Goal: Information Seeking & Learning: Learn about a topic

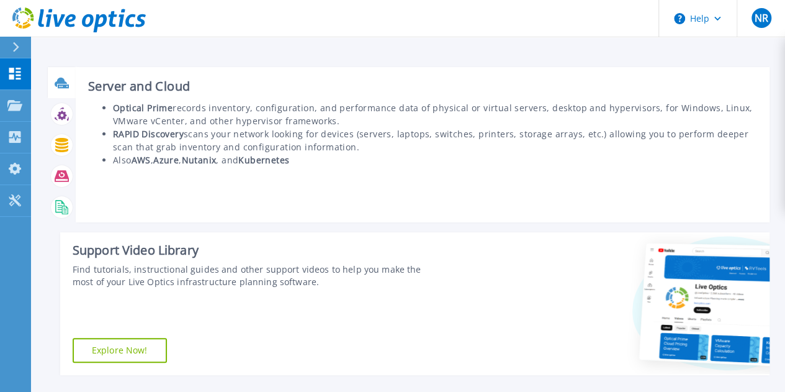
click at [58, 81] on icon at bounding box center [61, 81] width 12 height 9
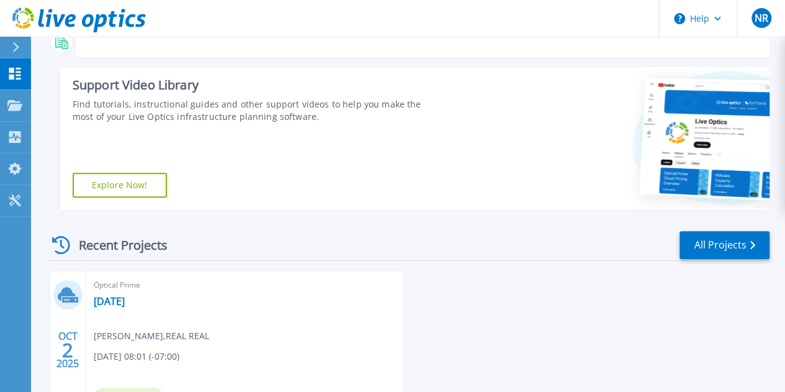
scroll to position [277, 0]
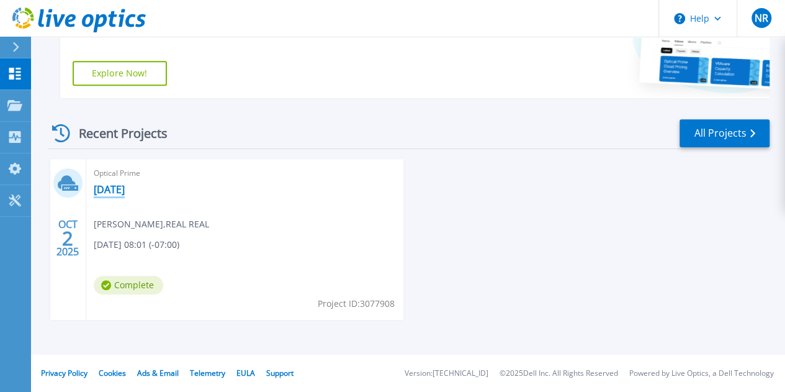
click at [115, 191] on link "[DATE]" at bounding box center [109, 189] width 31 height 12
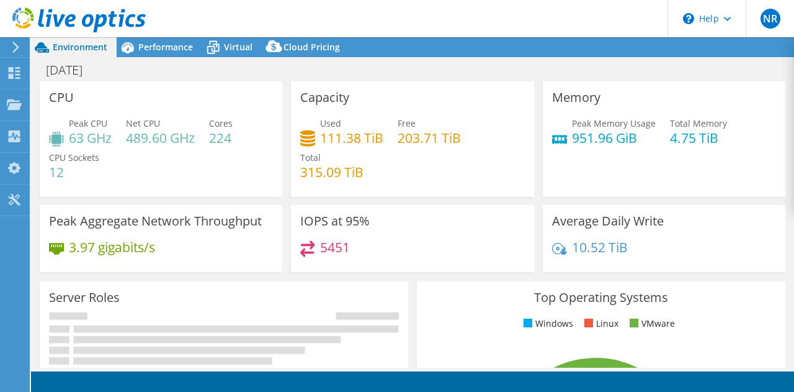
select select "USD"
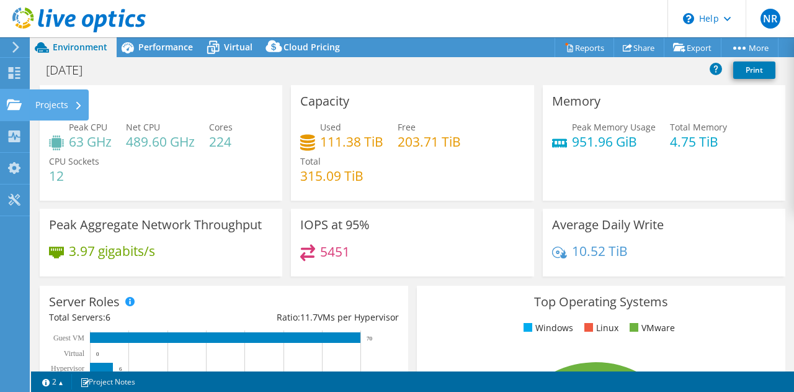
click at [56, 104] on div "Projects" at bounding box center [59, 104] width 60 height 31
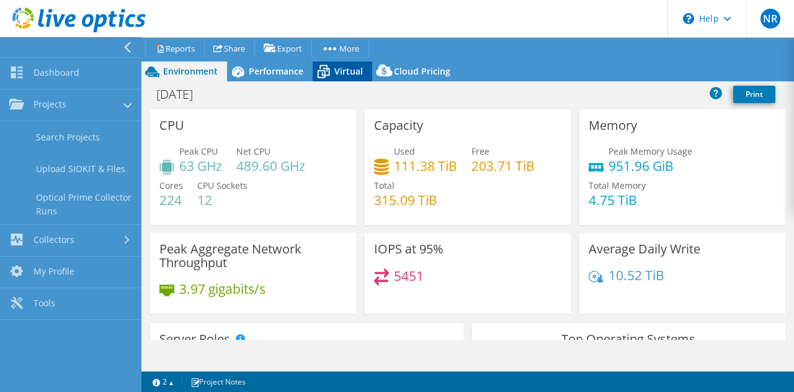
click at [333, 65] on icon at bounding box center [324, 72] width 22 height 22
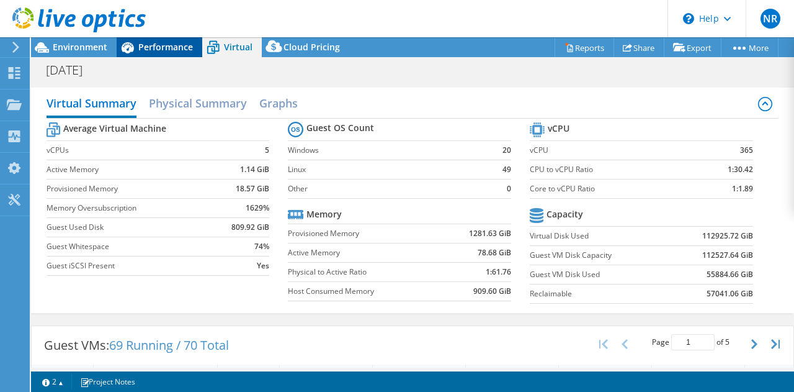
click at [174, 40] on div "Performance" at bounding box center [160, 47] width 86 height 20
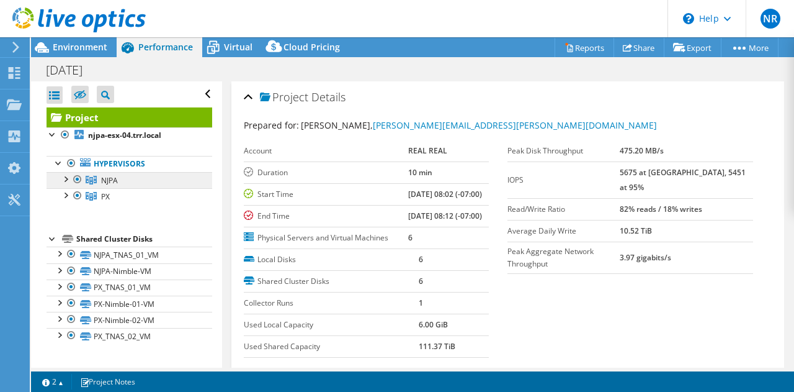
click at [125, 182] on link "NJPA" at bounding box center [130, 180] width 166 height 16
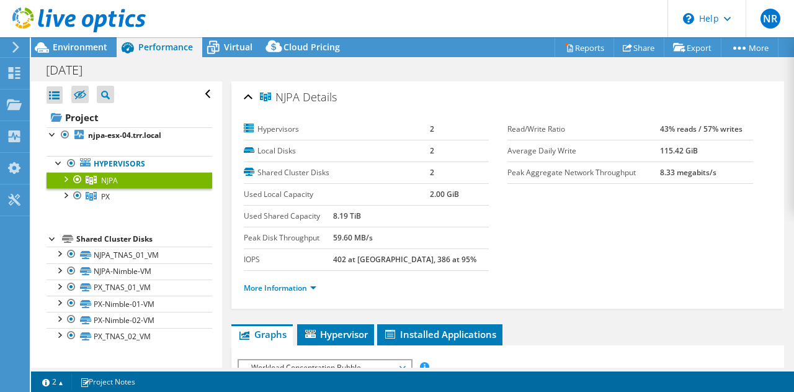
click at [71, 180] on div at bounding box center [77, 179] width 12 height 15
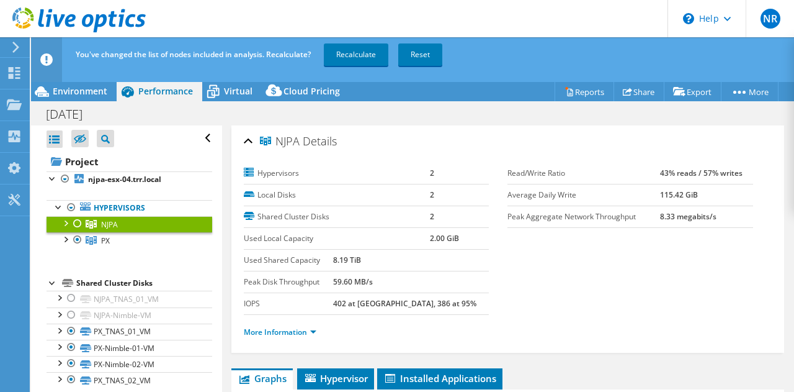
click at [78, 224] on div at bounding box center [77, 223] width 12 height 15
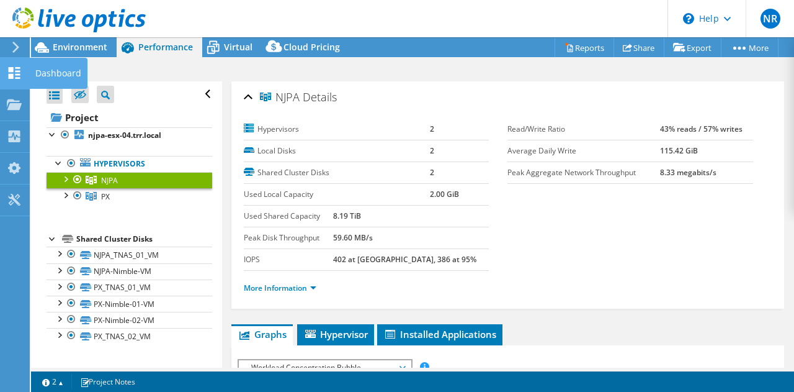
click at [10, 78] on use at bounding box center [15, 73] width 12 height 12
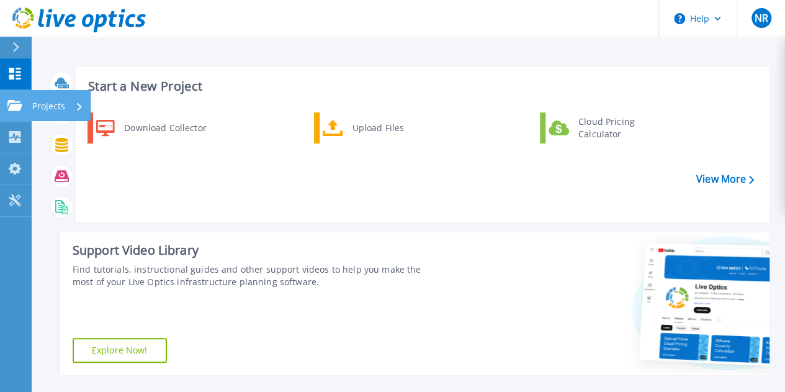
click at [45, 107] on p "Projects" at bounding box center [48, 106] width 33 height 32
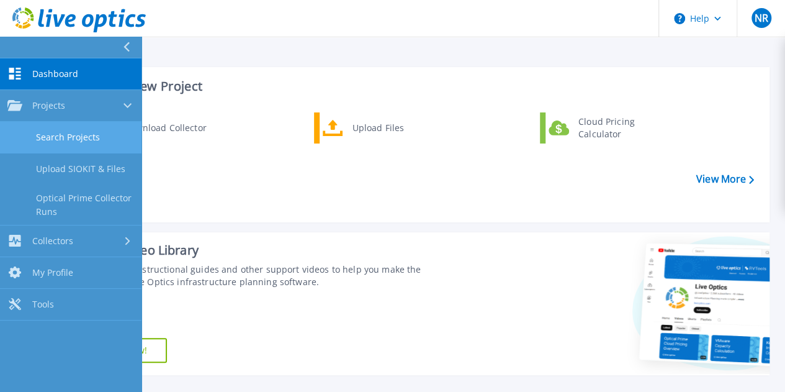
click at [70, 127] on link "Search Projects" at bounding box center [70, 138] width 141 height 32
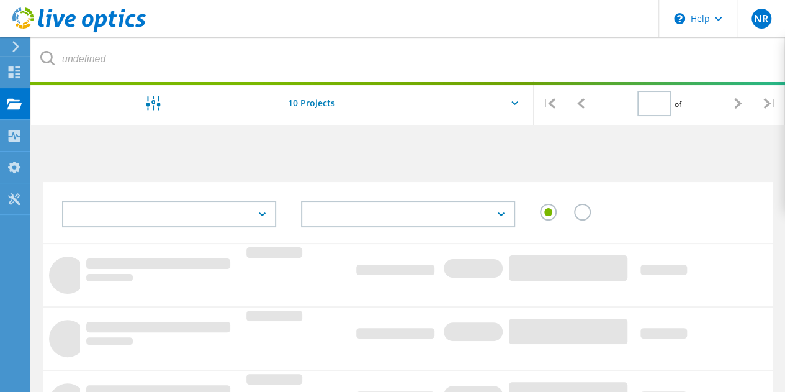
type input "1"
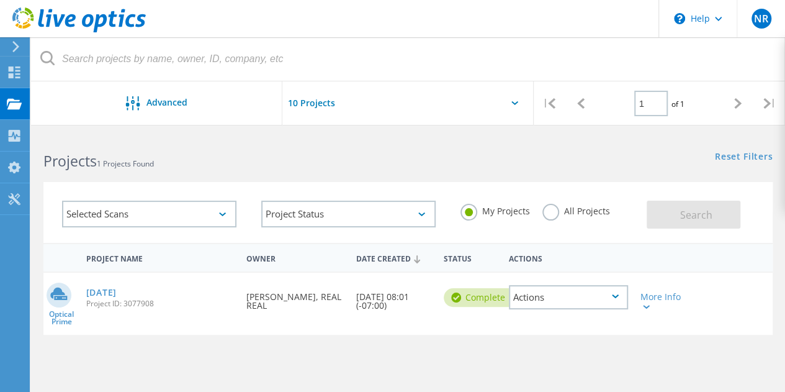
click at [616, 294] on div "Actions" at bounding box center [568, 297] width 119 height 24
click at [101, 289] on link "[DATE]" at bounding box center [101, 292] width 30 height 9
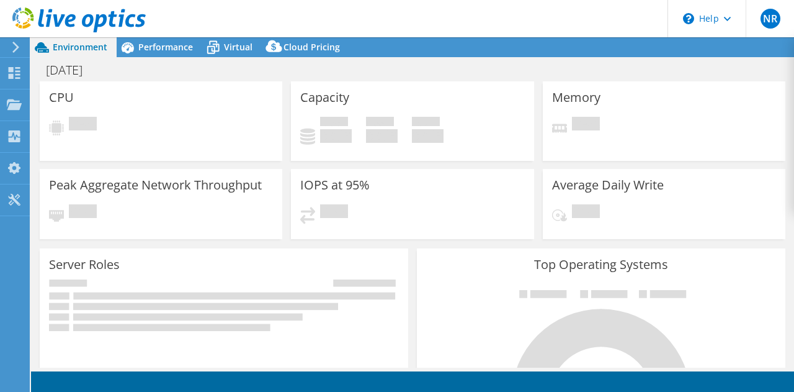
select select "USD"
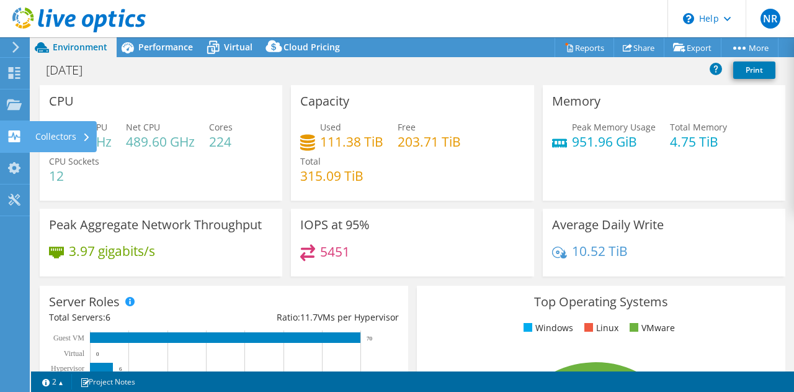
click at [43, 139] on div "Collectors" at bounding box center [63, 136] width 68 height 31
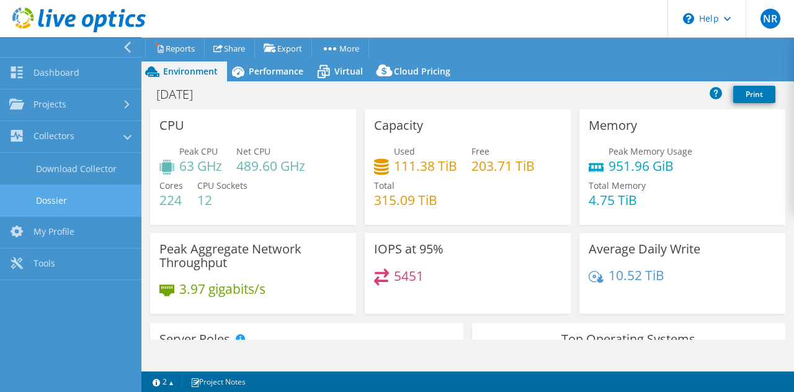
click at [84, 194] on link "Dossier" at bounding box center [70, 200] width 141 height 32
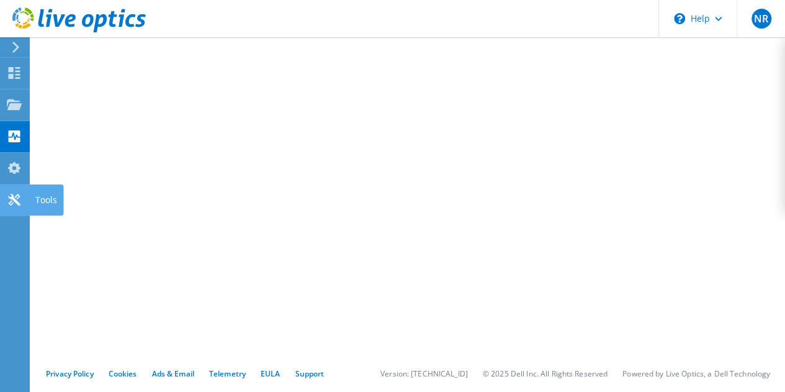
click at [12, 200] on icon at bounding box center [14, 200] width 15 height 12
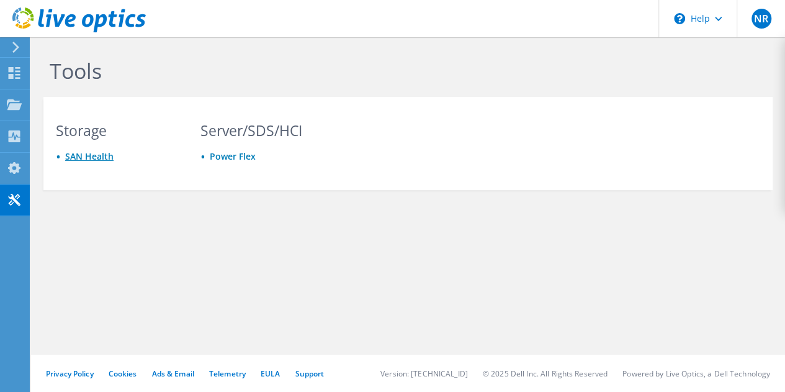
click at [87, 158] on link "SAN Health" at bounding box center [89, 156] width 48 height 12
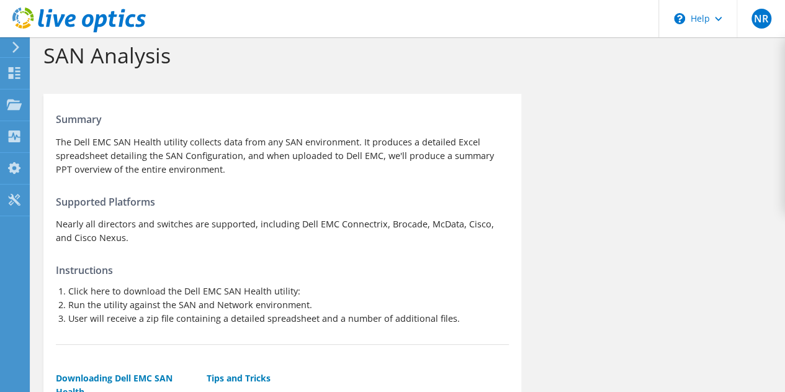
scroll to position [20, 0]
click at [244, 310] on li "Run the utility against the SAN and Network environment." at bounding box center [288, 306] width 441 height 14
click at [304, 315] on li "User will receive a zip file containing a detailed spreadsheet and a number of …" at bounding box center [288, 320] width 441 height 14
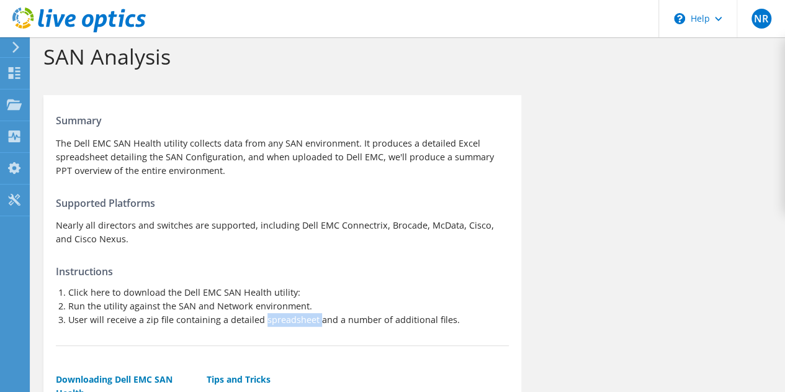
click at [292, 313] on li "User will receive a zip file containing a detailed spreadsheet and a number of …" at bounding box center [288, 320] width 441 height 14
click at [243, 320] on li "User will receive a zip file containing a detailed spreadsheet and a number of …" at bounding box center [288, 320] width 441 height 14
click at [210, 316] on li "User will receive a zip file containing a detailed spreadsheet and a number of …" at bounding box center [288, 320] width 441 height 14
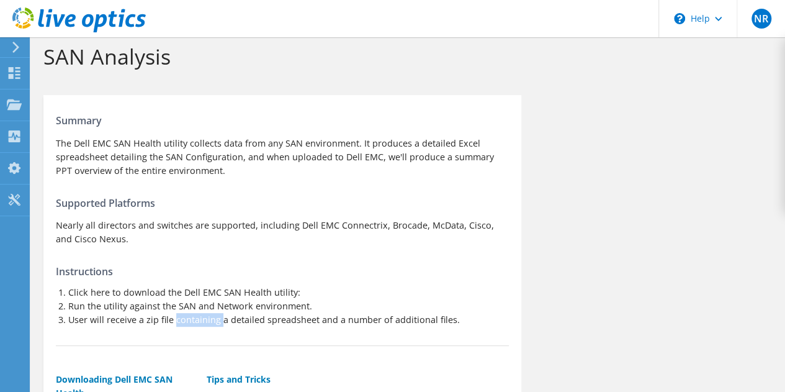
click at [210, 316] on li "User will receive a zip file containing a detailed spreadsheet and a number of …" at bounding box center [288, 320] width 441 height 14
click at [284, 310] on li "Run the utility against the SAN and Network environment." at bounding box center [288, 306] width 441 height 14
click at [237, 308] on li "Run the utility against the SAN and Network environment." at bounding box center [288, 306] width 441 height 14
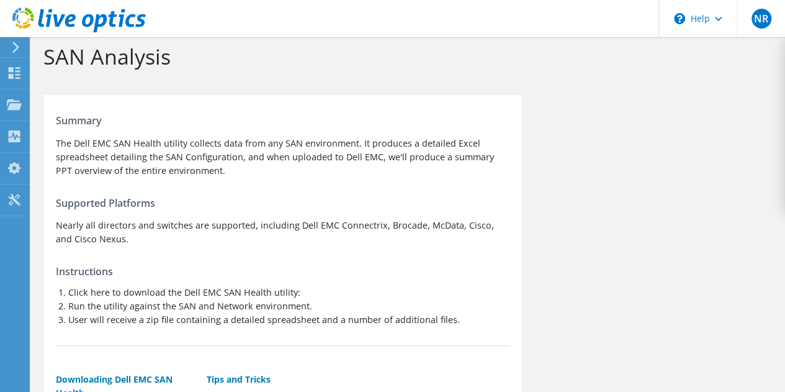
click at [138, 294] on li "Click here to download the Dell EMC SAN Health utility:" at bounding box center [288, 292] width 441 height 14
click at [410, 321] on li "User will receive a zip file containing a detailed spreadsheet and a number of …" at bounding box center [288, 320] width 441 height 14
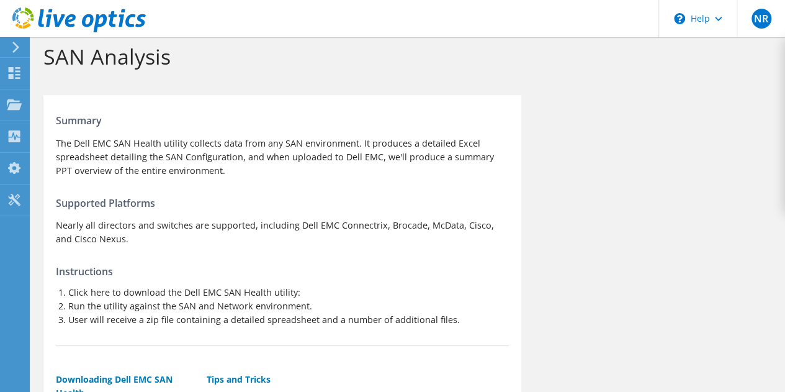
click at [366, 320] on li "User will receive a zip file containing a detailed spreadsheet and a number of …" at bounding box center [288, 320] width 441 height 14
click at [295, 320] on li "User will receive a zip file containing a detailed spreadsheet and a number of …" at bounding box center [288, 320] width 441 height 14
click at [238, 314] on li "User will receive a zip file containing a detailed spreadsheet and a number of …" at bounding box center [288, 320] width 441 height 14
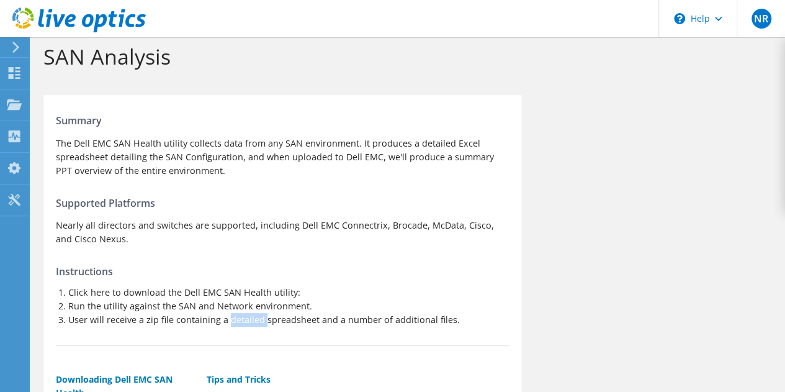
click at [238, 314] on li "User will receive a zip file containing a detailed spreadsheet and a number of …" at bounding box center [288, 320] width 441 height 14
click at [198, 321] on li "User will receive a zip file containing a detailed spreadsheet and a number of …" at bounding box center [288, 320] width 441 height 14
click at [276, 310] on li "Run the utility against the SAN and Network environment." at bounding box center [288, 306] width 441 height 14
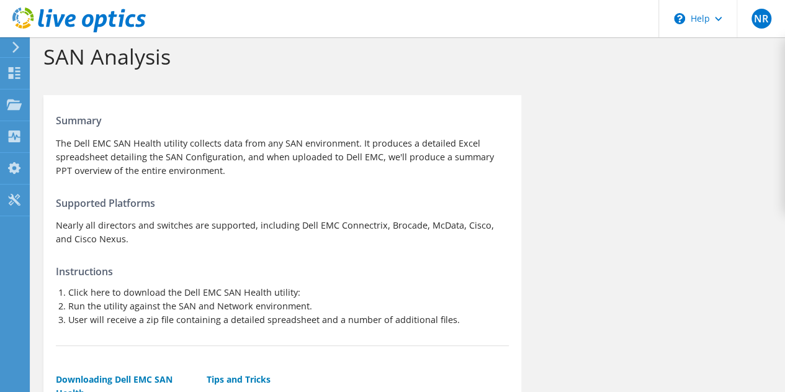
click at [241, 309] on li "Run the utility against the SAN and Network environment." at bounding box center [288, 306] width 441 height 14
click at [150, 307] on li "Run the utility against the SAN and Network environment." at bounding box center [288, 306] width 441 height 14
click at [254, 289] on li "Click here to download the Dell EMC SAN Health utility:" at bounding box center [288, 292] width 441 height 14
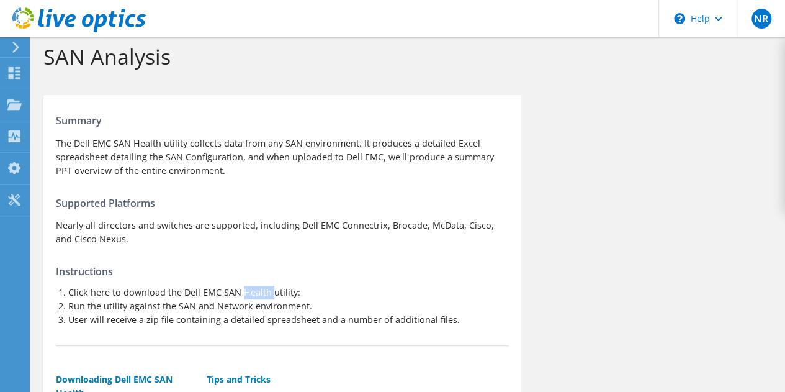
click at [254, 289] on li "Click here to download the Dell EMC SAN Health utility:" at bounding box center [288, 292] width 441 height 14
click at [143, 289] on li "Click here to download the Dell EMC SAN Health utility:" at bounding box center [288, 292] width 441 height 14
click at [403, 222] on p "Nearly all directors and switches are supported, including Dell EMC Connectrix,…" at bounding box center [282, 231] width 453 height 27
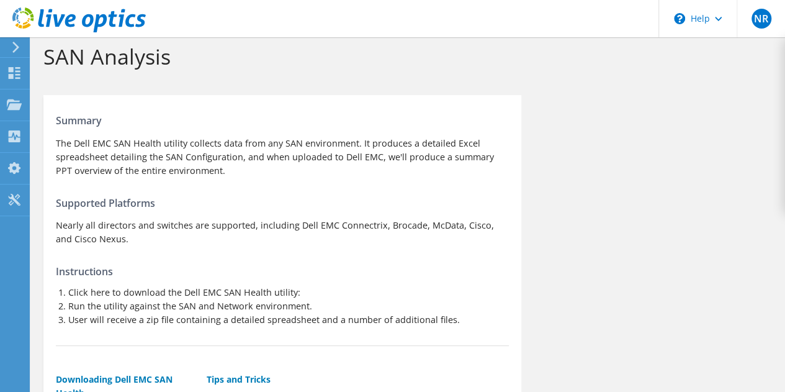
click at [338, 224] on p "Nearly all directors and switches are supported, including Dell EMC Connectrix,…" at bounding box center [282, 231] width 453 height 27
click at [279, 224] on p "Nearly all directors and switches are supported, including Dell EMC Connectrix,…" at bounding box center [282, 231] width 453 height 27
drag, startPoint x: 279, startPoint y: 224, endPoint x: 220, endPoint y: 220, distance: 59.7
click at [220, 220] on p "Nearly all directors and switches are supported, including Dell EMC Connectrix,…" at bounding box center [282, 231] width 453 height 27
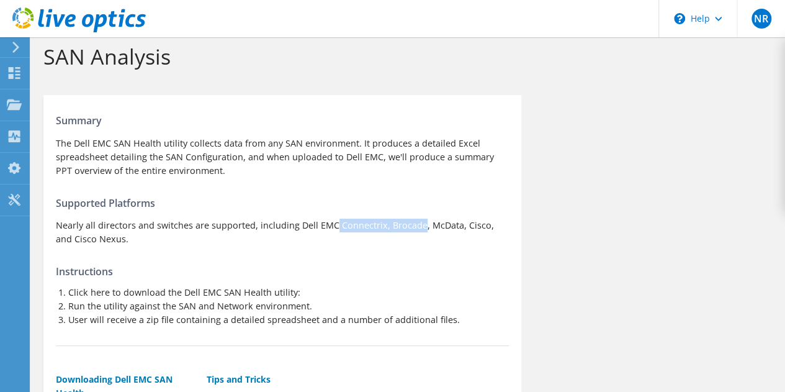
click at [220, 220] on p "Nearly all directors and switches are supported, including Dell EMC Connectrix,…" at bounding box center [282, 231] width 453 height 27
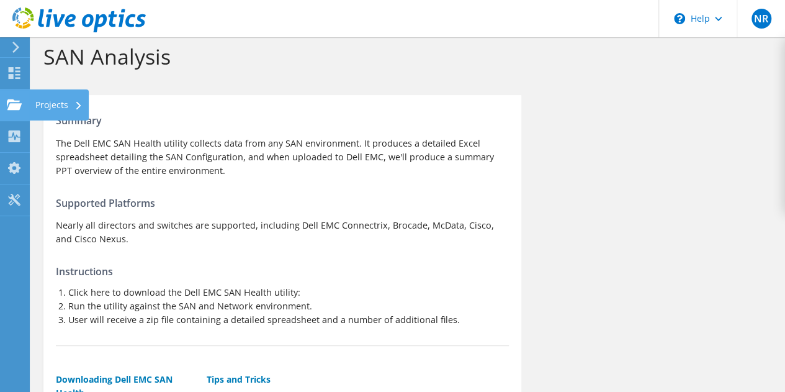
click at [56, 108] on div "Projects" at bounding box center [59, 104] width 60 height 31
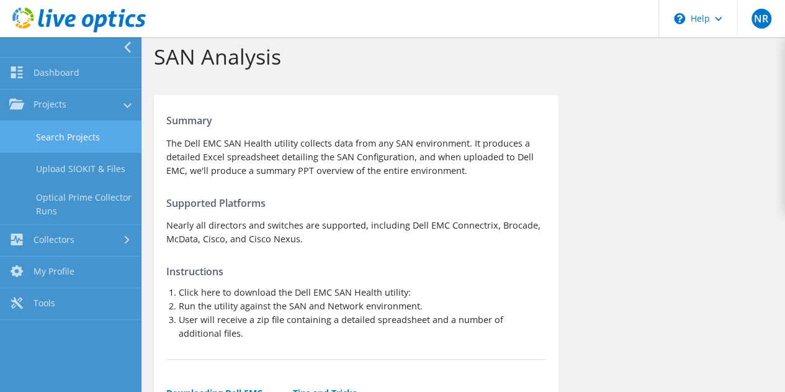
click at [89, 138] on link "Search Projects" at bounding box center [70, 137] width 141 height 32
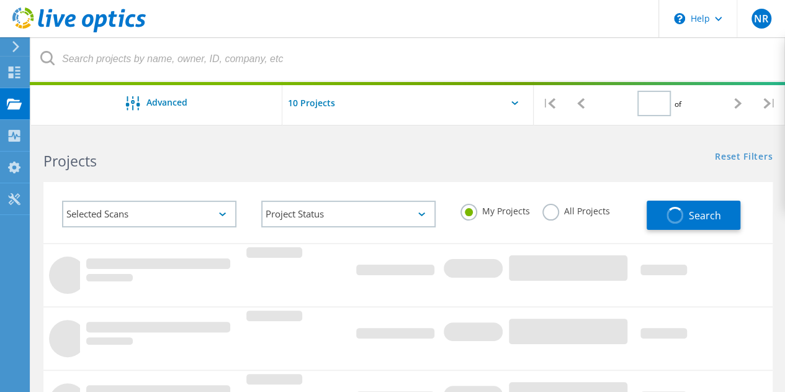
type input "1"
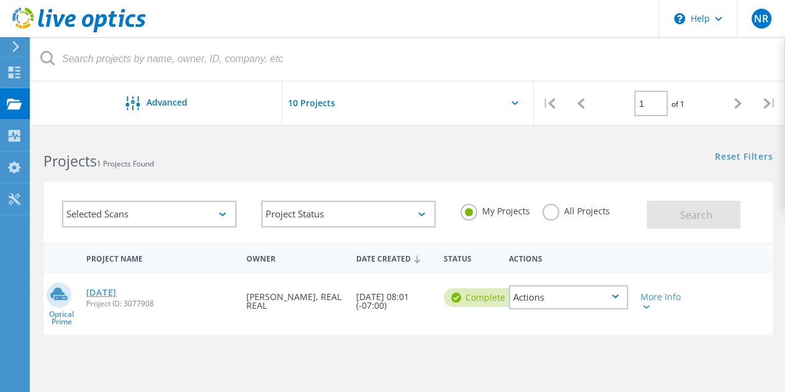
click at [114, 290] on link "[DATE]" at bounding box center [101, 292] width 30 height 9
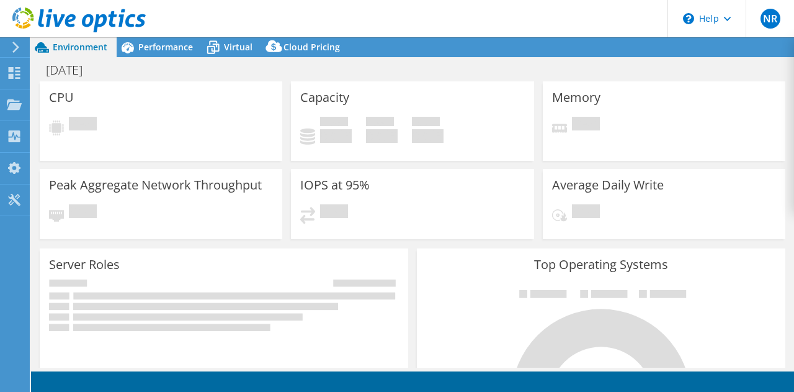
select select "USD"
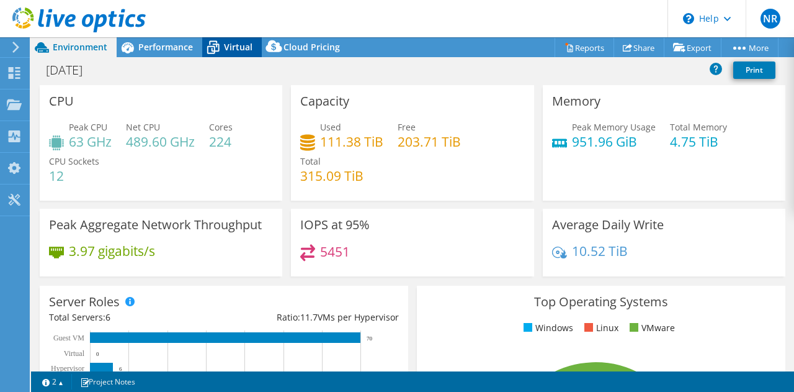
click at [231, 44] on span "Virtual" at bounding box center [238, 47] width 29 height 12
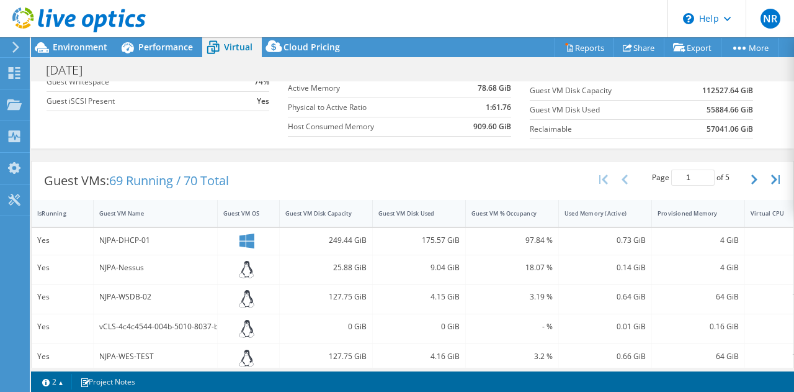
scroll to position [168, 0]
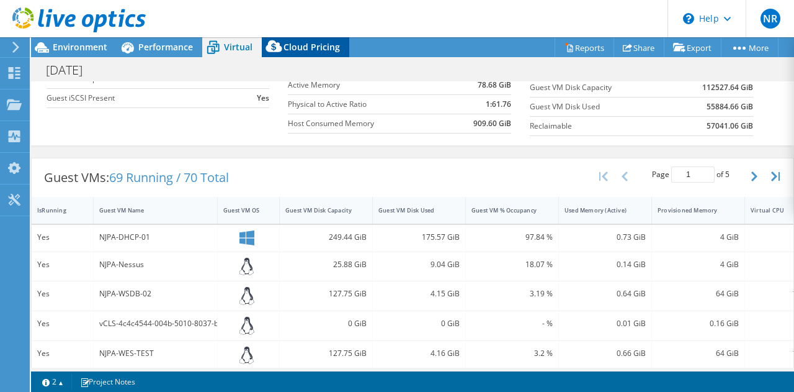
click at [307, 42] on span "Cloud Pricing" at bounding box center [312, 47] width 56 height 12
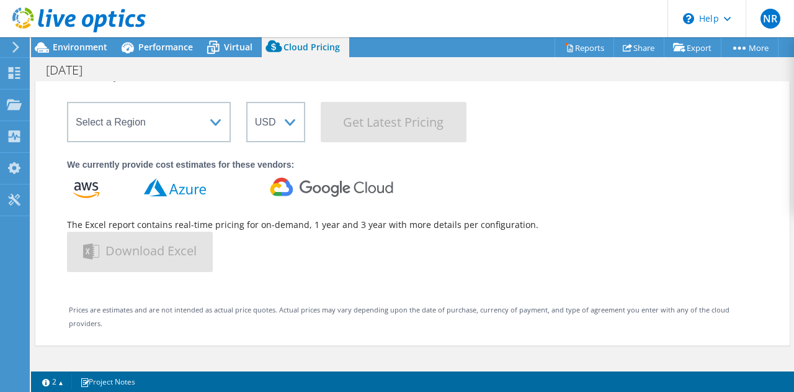
scroll to position [105, 0]
click at [226, 40] on div "Virtual" at bounding box center [232, 47] width 60 height 20
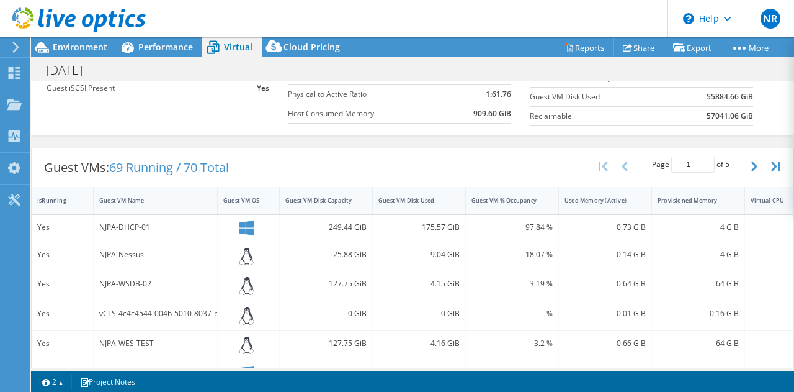
scroll to position [163, 0]
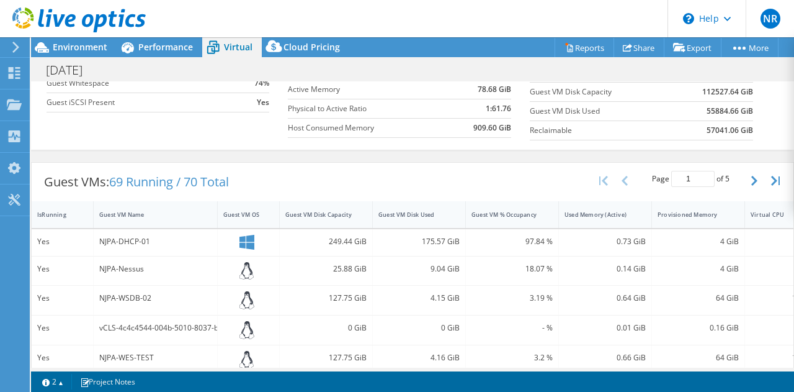
click at [134, 236] on div "NJPA-DHCP-01" at bounding box center [155, 242] width 112 height 14
click at [767, 369] on div "Project Actions Project Actions Reports Share Export vSAN ReadyNode Sizer" at bounding box center [412, 214] width 763 height 354
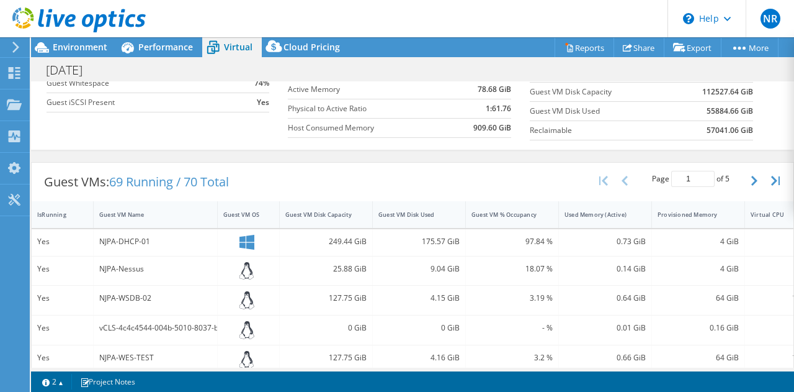
click at [767, 369] on div "Project Actions Project Actions Reports Share Export vSAN ReadyNode Sizer" at bounding box center [412, 214] width 763 height 354
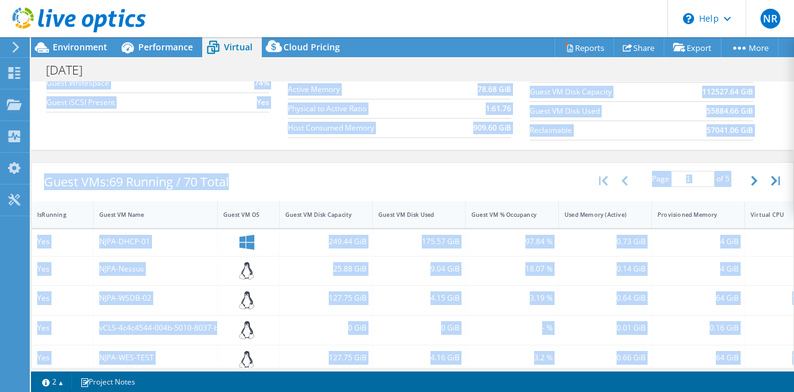
drag, startPoint x: 767, startPoint y: 369, endPoint x: 774, endPoint y: 358, distance: 13.4
click at [774, 358] on div "Project Actions Project Actions Reports Share Export vSAN ReadyNode Sizer" at bounding box center [412, 214] width 763 height 354
click at [774, 358] on div "16" at bounding box center [776, 358] width 50 height 14
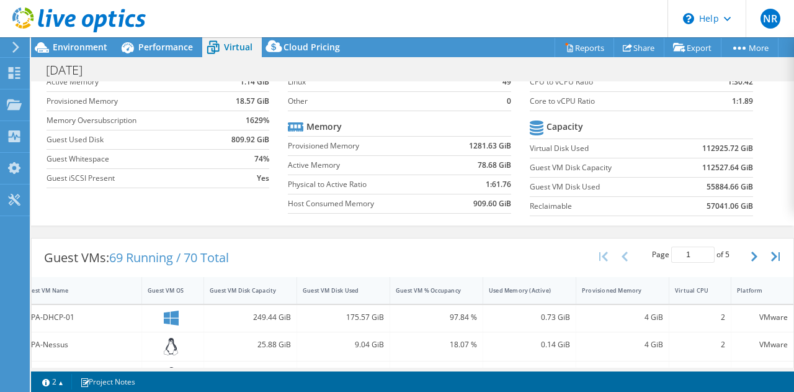
scroll to position [77, 0]
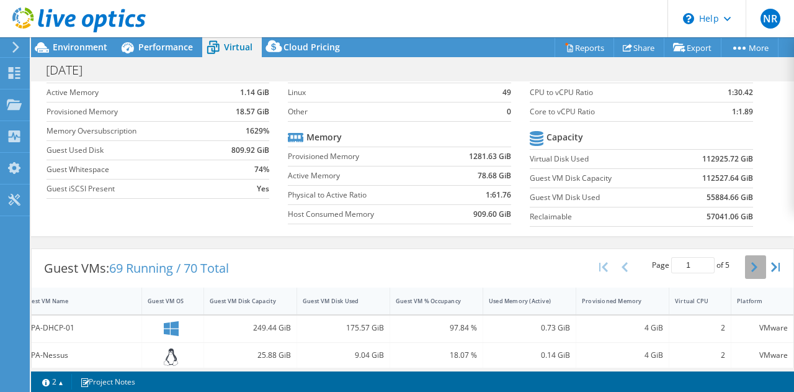
click at [752, 264] on icon "button" at bounding box center [755, 267] width 6 height 10
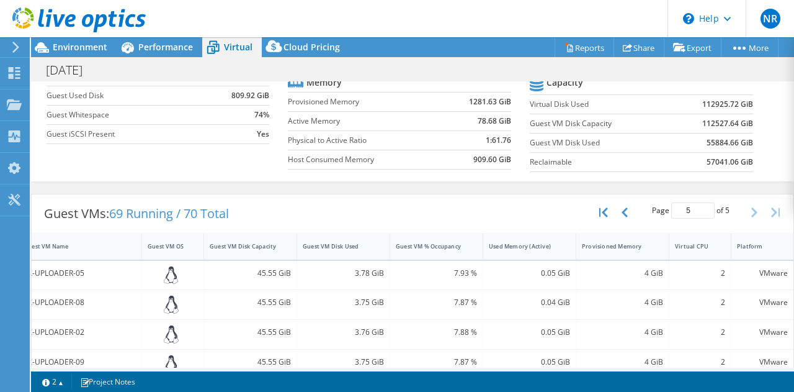
scroll to position [130, 0]
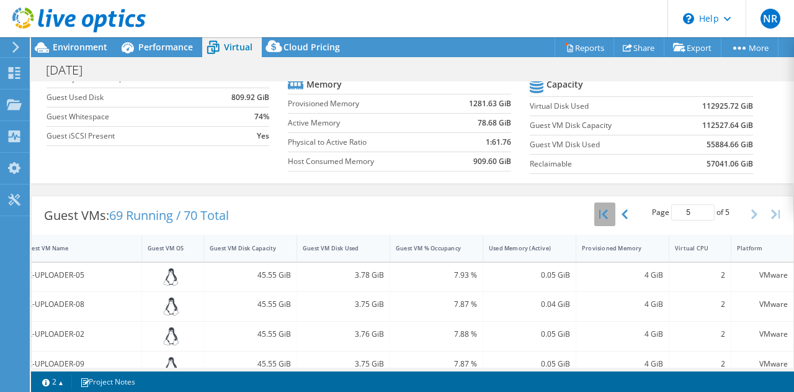
click at [600, 205] on button "button" at bounding box center [605, 214] width 21 height 24
type input "1"
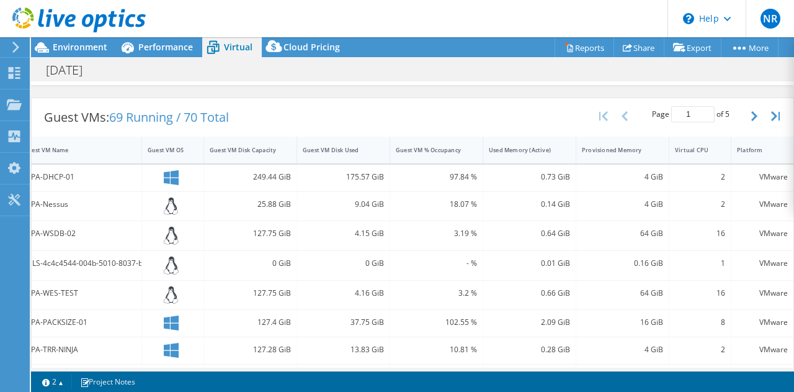
scroll to position [464, 0]
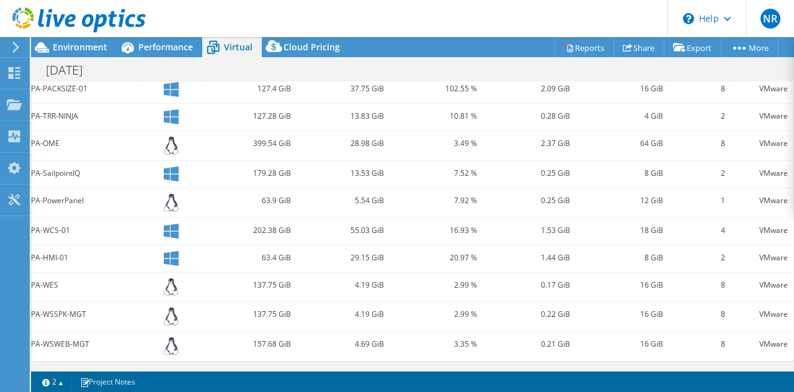
click at [716, 356] on div "Guest VMs: 69 Running / 70 Total Page 1 of 5 5 rows 10 rows 20 rows 25 rows 50 …" at bounding box center [412, 112] width 763 height 497
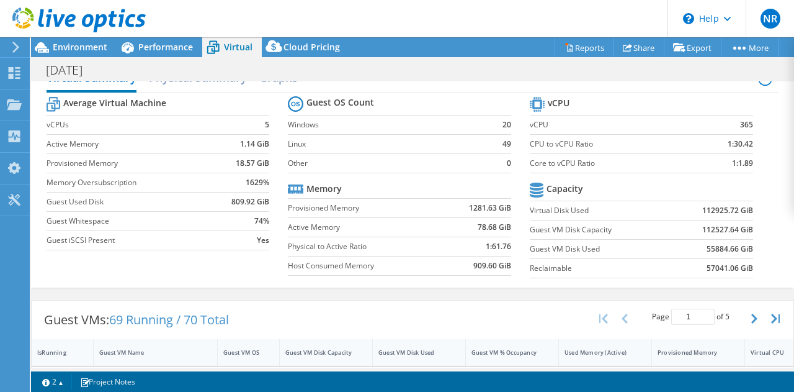
scroll to position [0, 0]
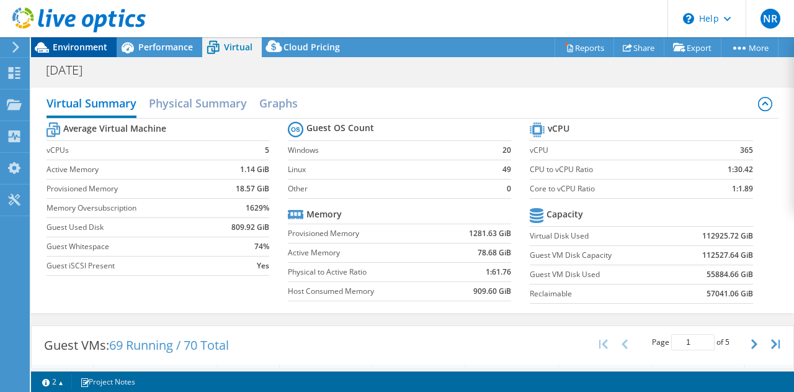
click at [95, 53] on div "Environment" at bounding box center [74, 47] width 86 height 20
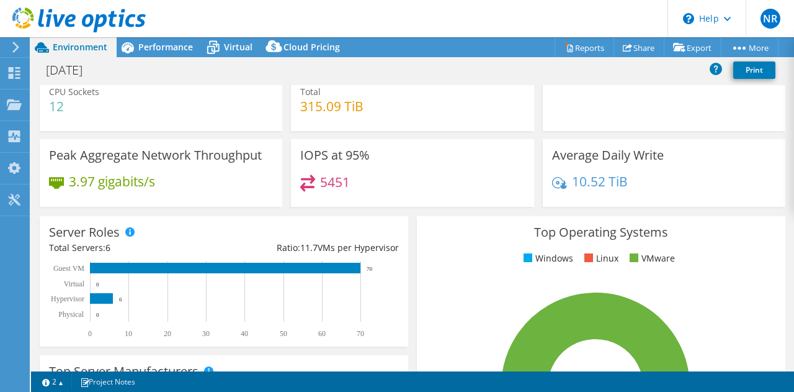
scroll to position [67, 0]
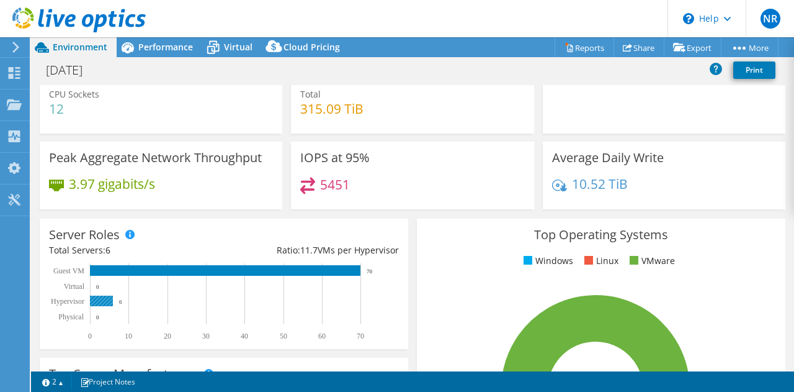
click at [101, 300] on rect at bounding box center [101, 300] width 23 height 11
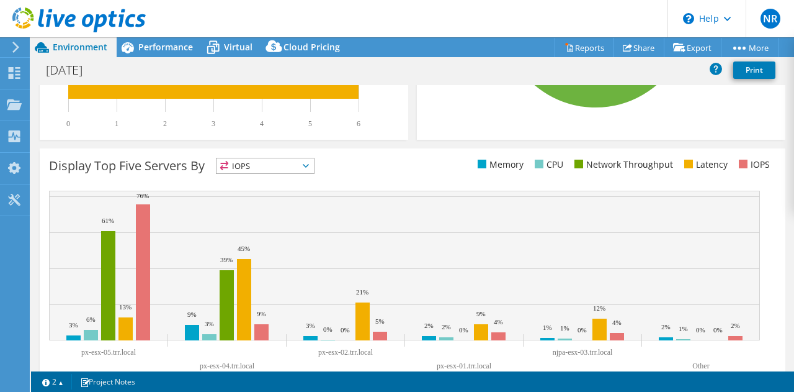
scroll to position [470, 0]
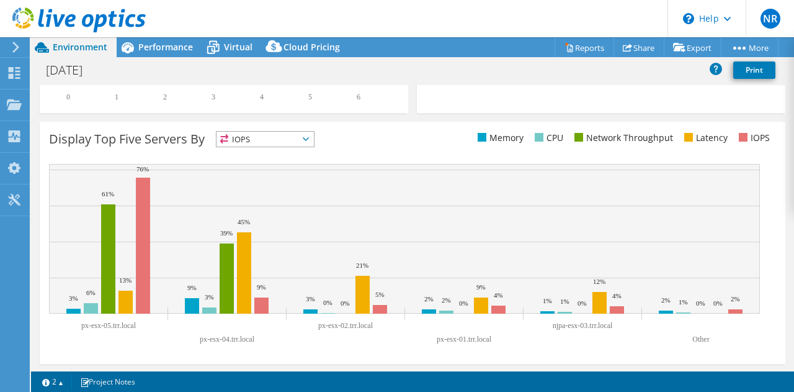
click at [310, 145] on span "IOPS" at bounding box center [265, 139] width 97 height 15
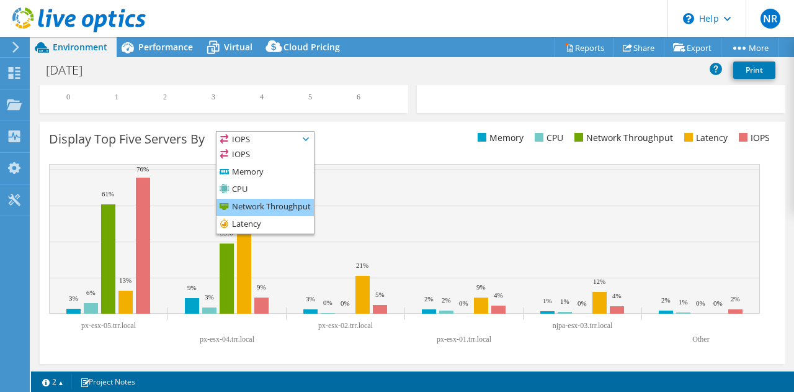
click at [303, 208] on li "Network Throughput" at bounding box center [265, 207] width 97 height 17
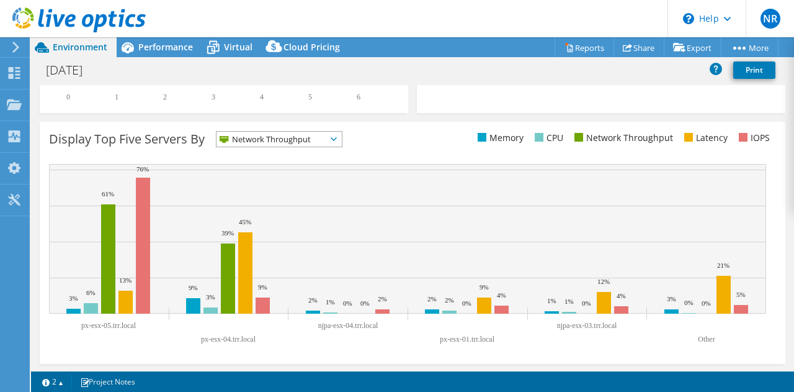
click at [19, 44] on icon at bounding box center [15, 47] width 9 height 11
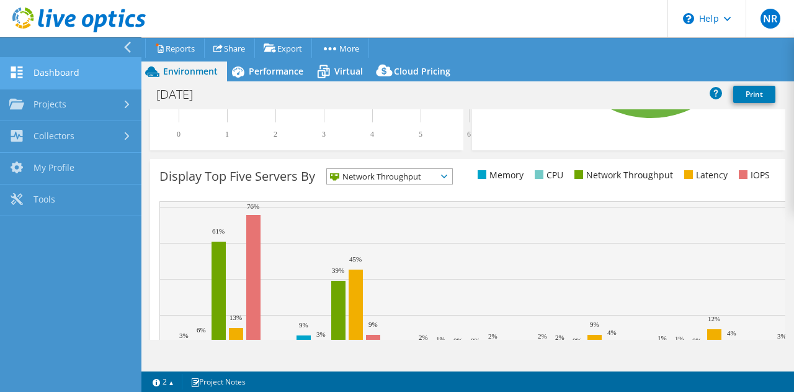
click at [53, 74] on link "Dashboard" at bounding box center [70, 74] width 141 height 32
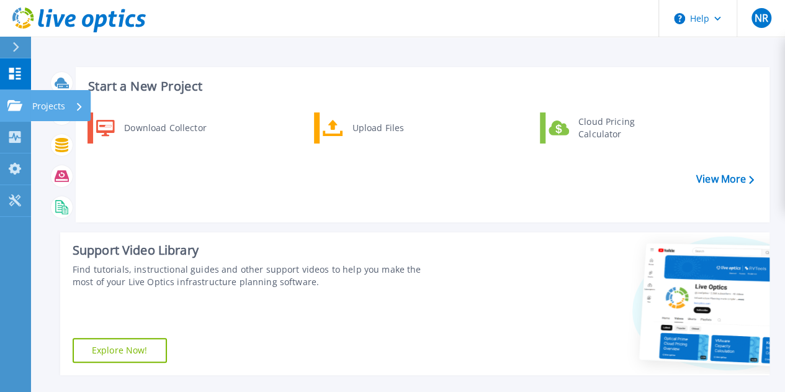
click at [19, 107] on icon at bounding box center [14, 105] width 15 height 11
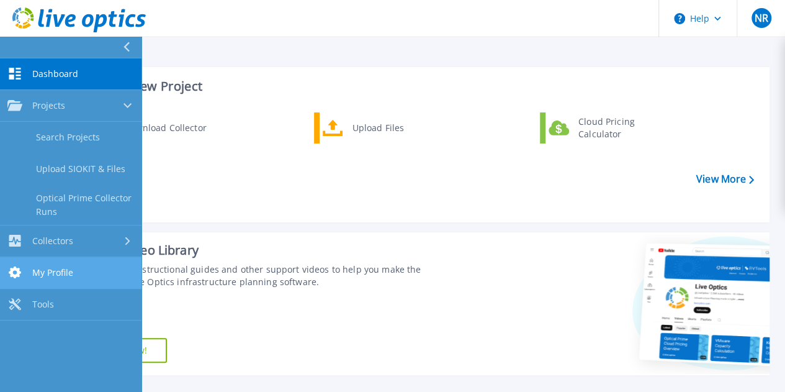
click at [111, 272] on link "My Profile My Profile" at bounding box center [70, 273] width 141 height 32
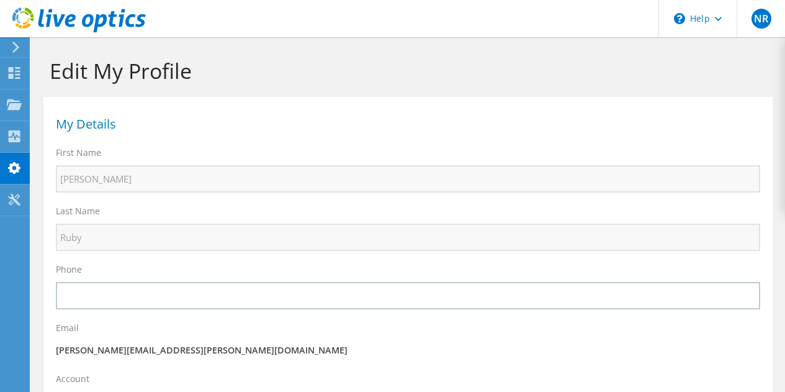
select select "224"
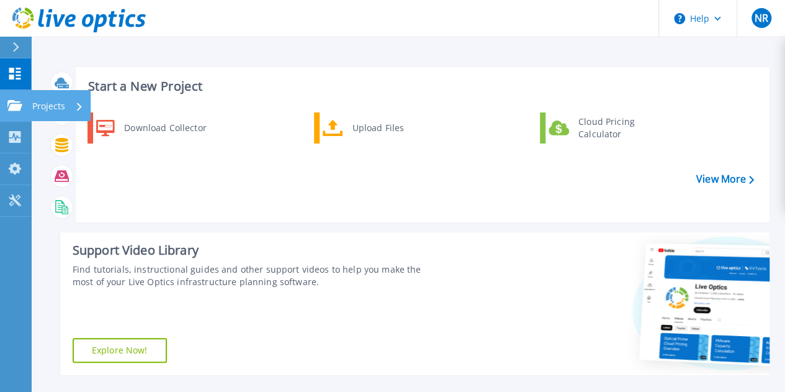
click at [52, 111] on p "Projects" at bounding box center [48, 106] width 33 height 32
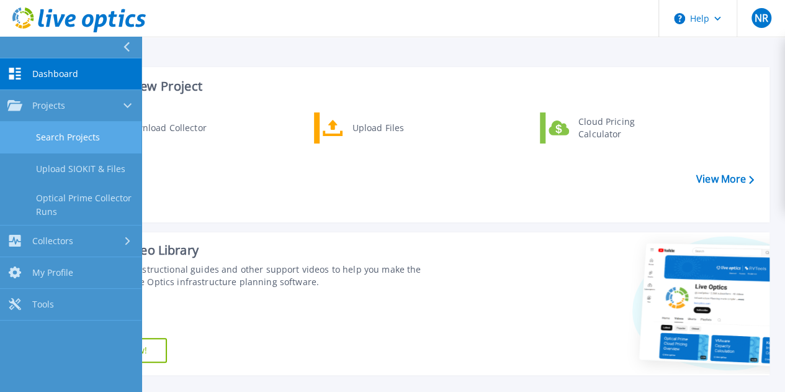
click at [68, 140] on link "Search Projects" at bounding box center [70, 138] width 141 height 32
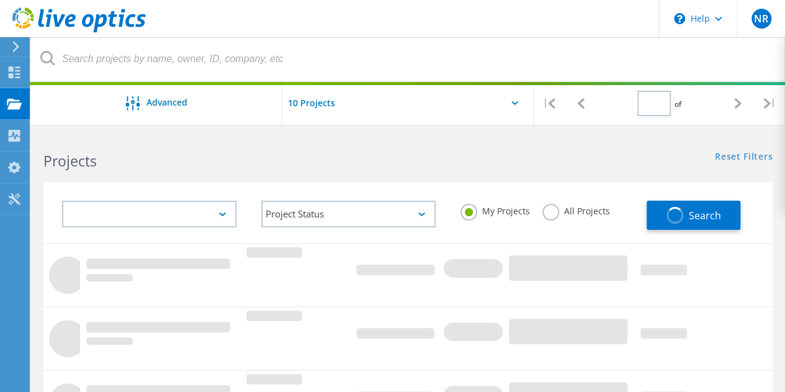
type input "1"
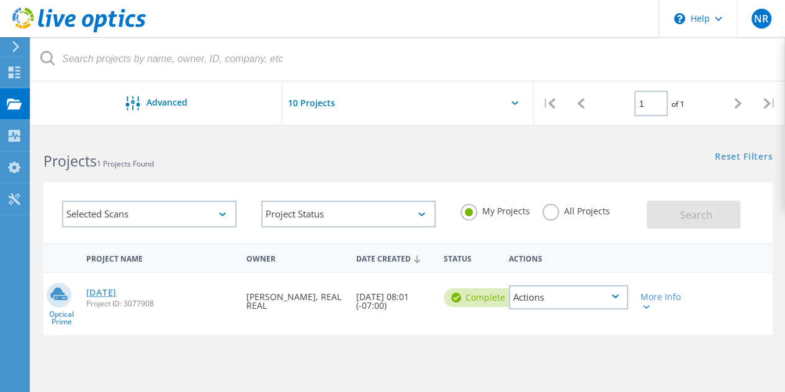
click at [104, 290] on link "[DATE]" at bounding box center [101, 292] width 30 height 9
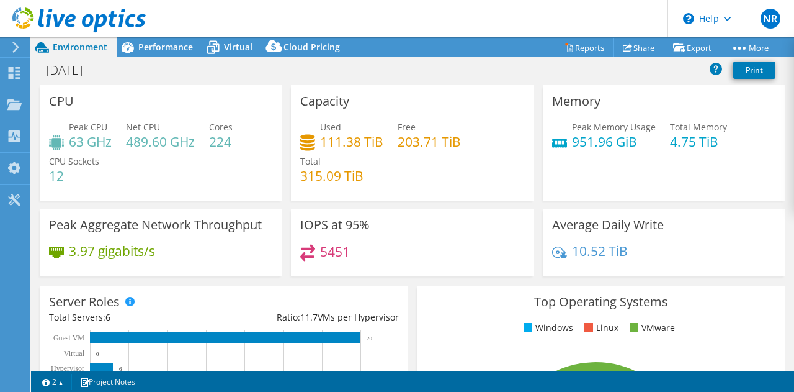
select select "USD"
